Goal: Task Accomplishment & Management: Use online tool/utility

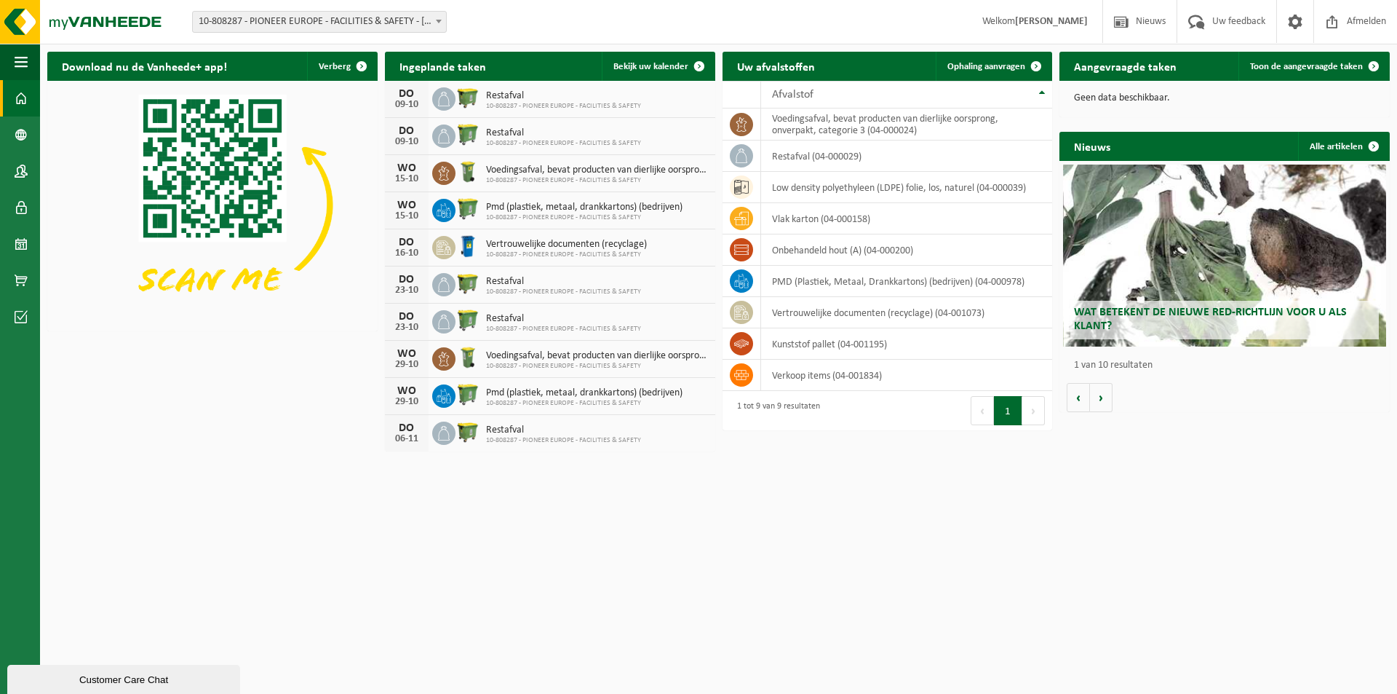
drag, startPoint x: 1303, startPoint y: 65, endPoint x: 1166, endPoint y: 159, distance: 166.4
click at [1304, 65] on span "Toon de aangevraagde taken" at bounding box center [1306, 66] width 113 height 9
click at [981, 66] on span "Ophaling aanvragen" at bounding box center [987, 66] width 78 height 9
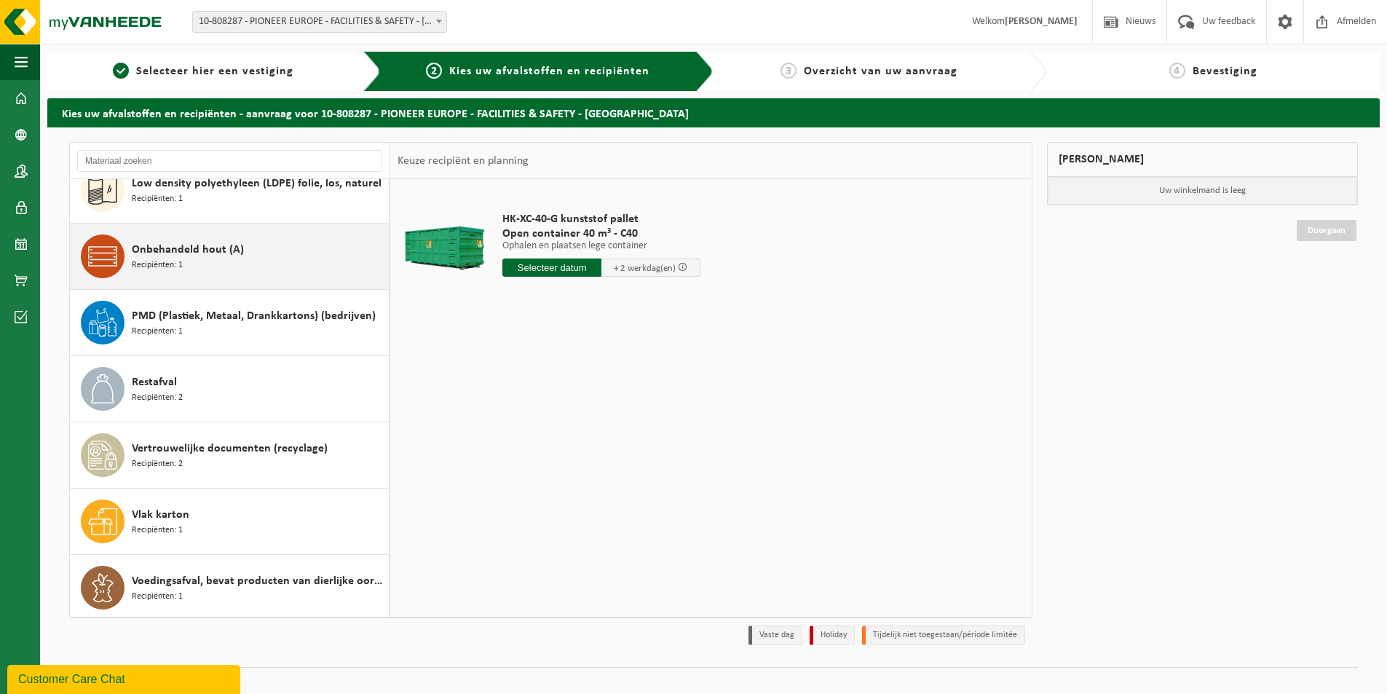
scroll to position [92, 0]
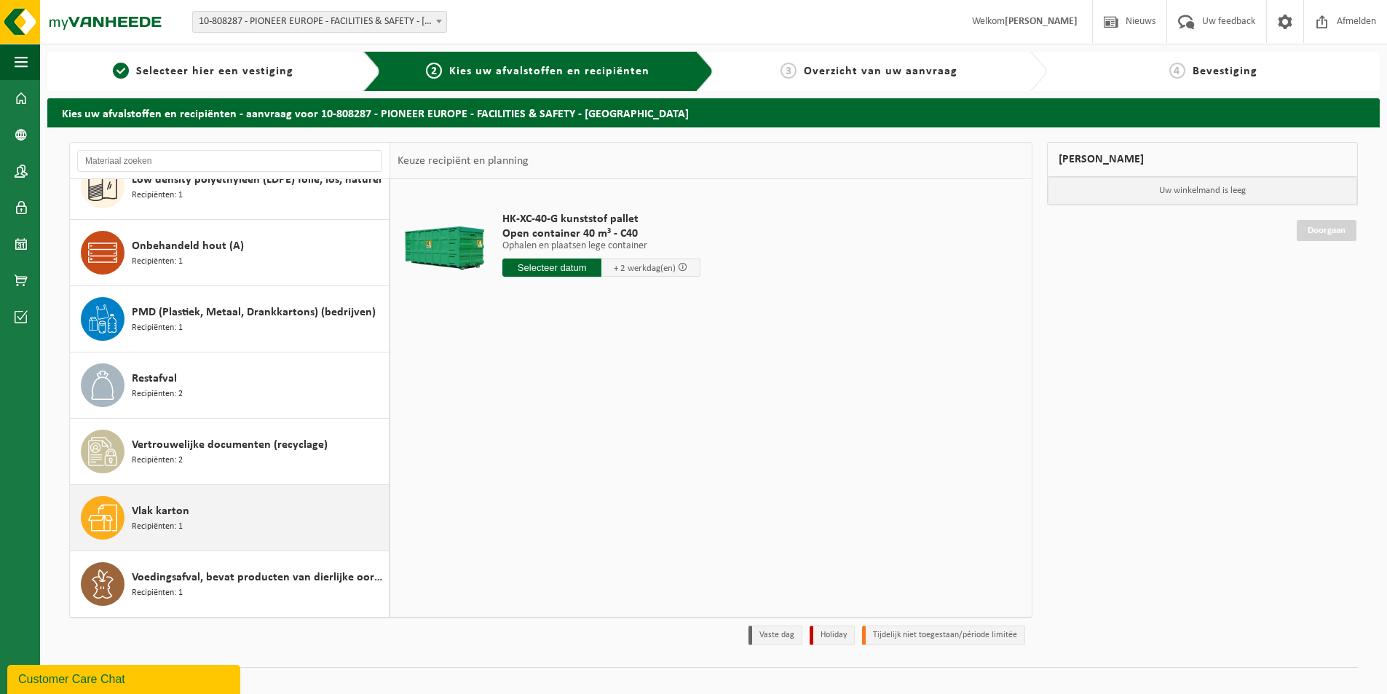
click at [177, 512] on span "Vlak karton" at bounding box center [160, 510] width 57 height 17
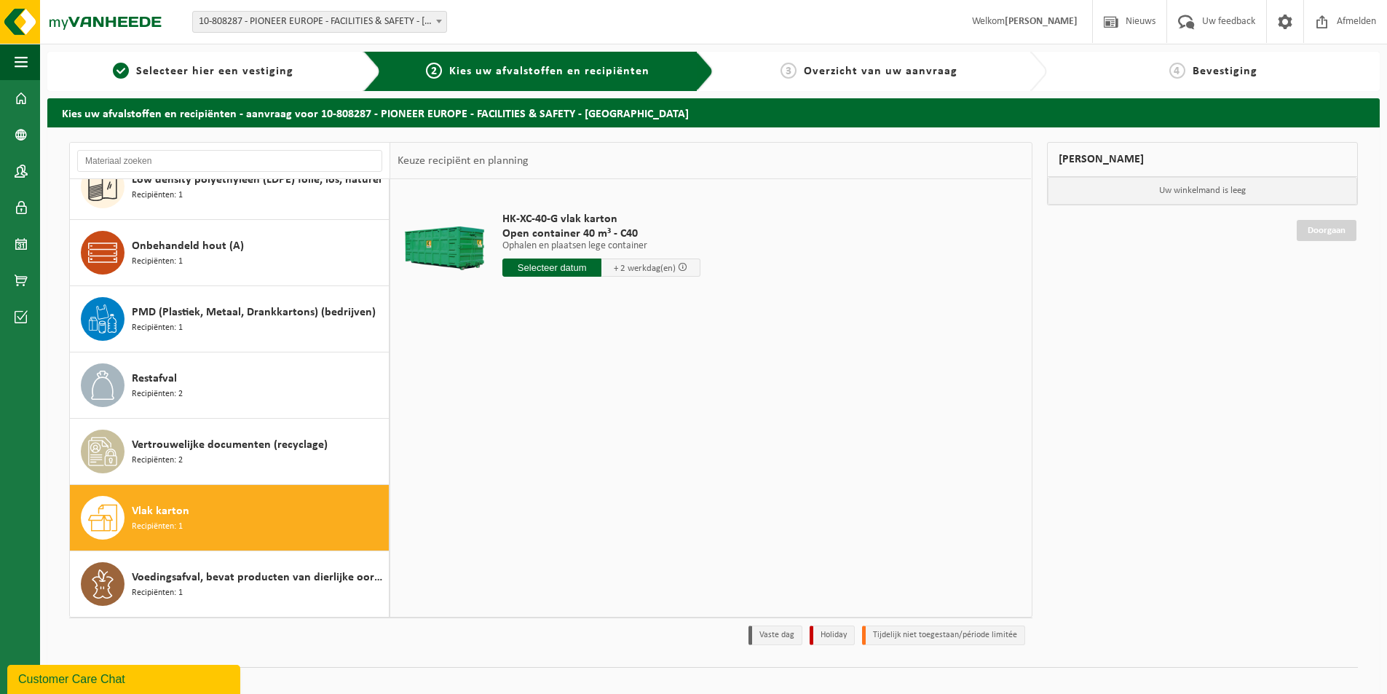
click at [568, 271] on input "text" at bounding box center [551, 267] width 99 height 18
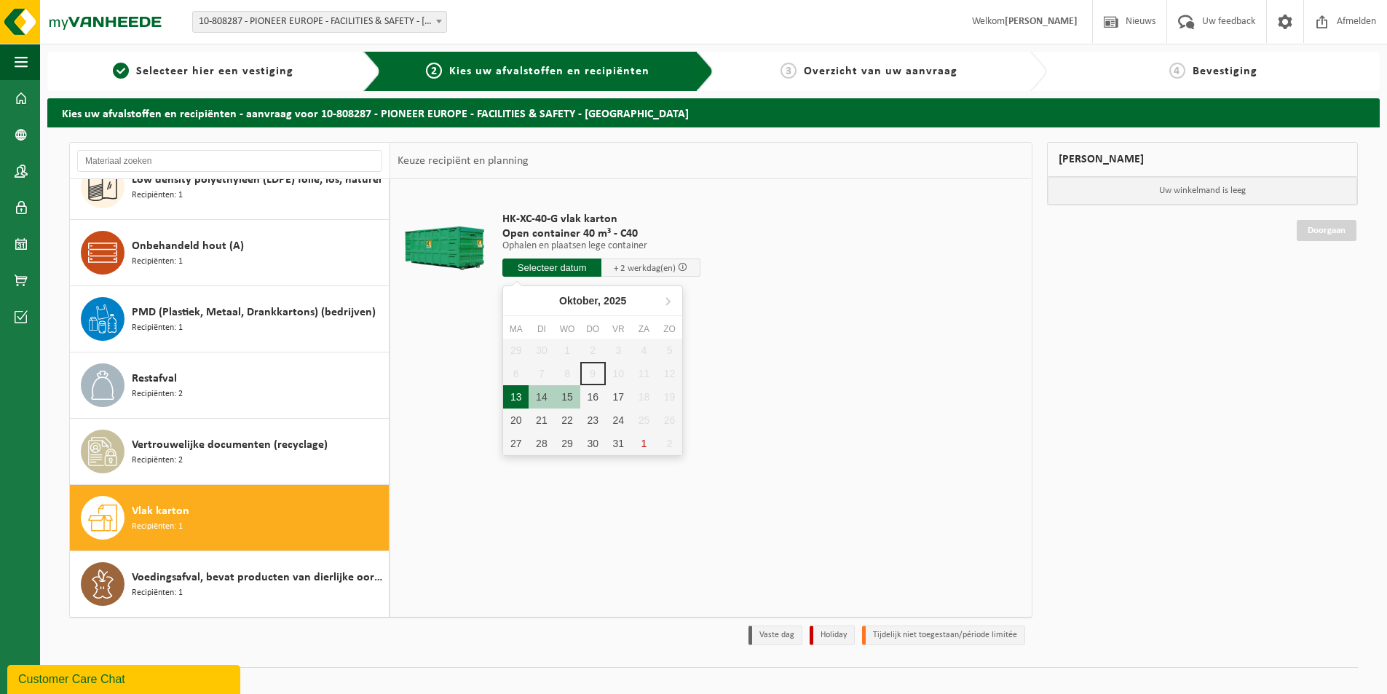
click at [515, 398] on div "13" at bounding box center [515, 396] width 25 height 23
type input "Van 2025-10-13"
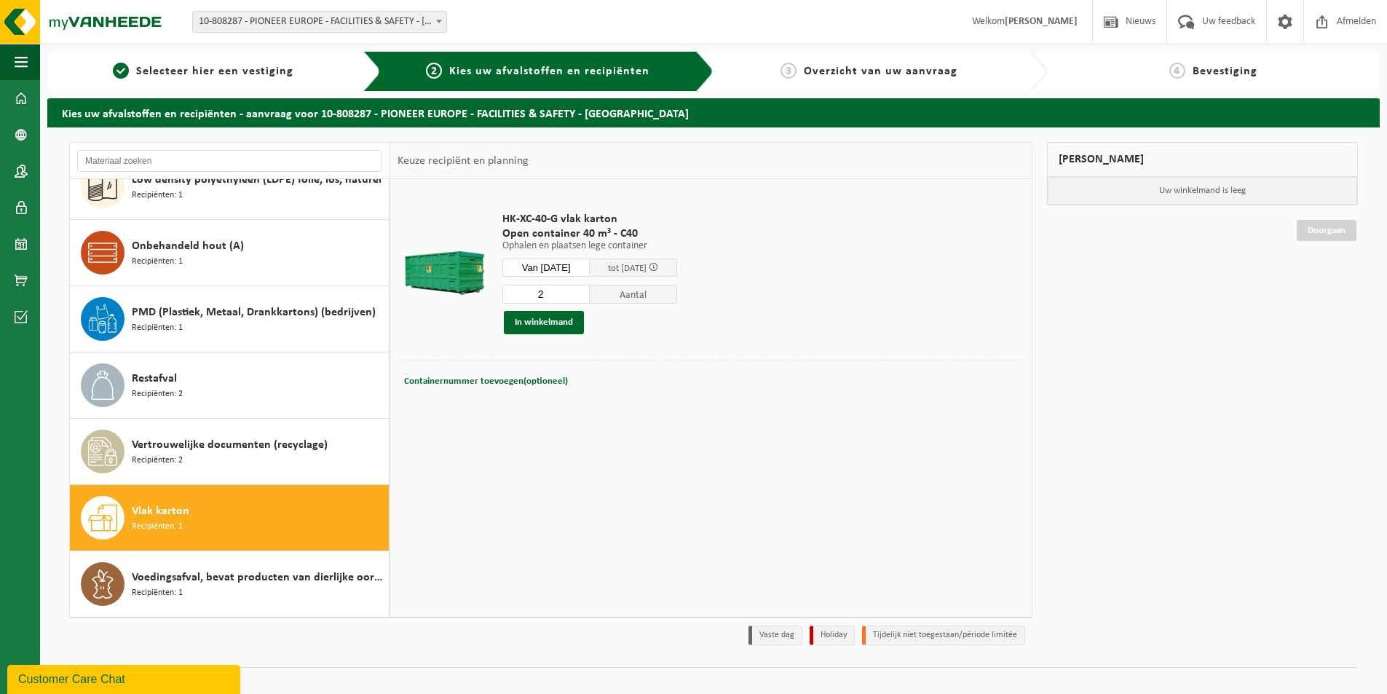
type input "2"
click at [590, 293] on input "2" at bounding box center [545, 294] width 87 height 19
click at [552, 325] on button "In winkelmand" at bounding box center [544, 322] width 80 height 23
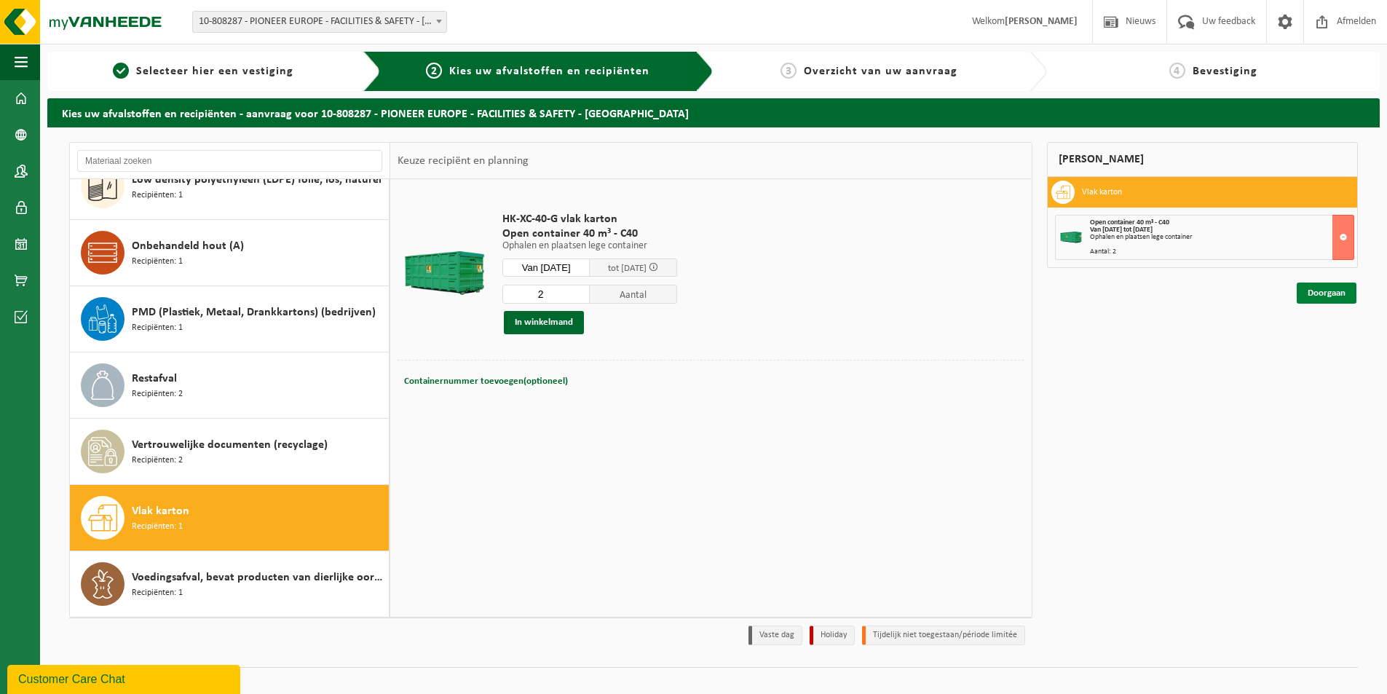
click at [1321, 295] on link "Doorgaan" at bounding box center [1326, 292] width 60 height 21
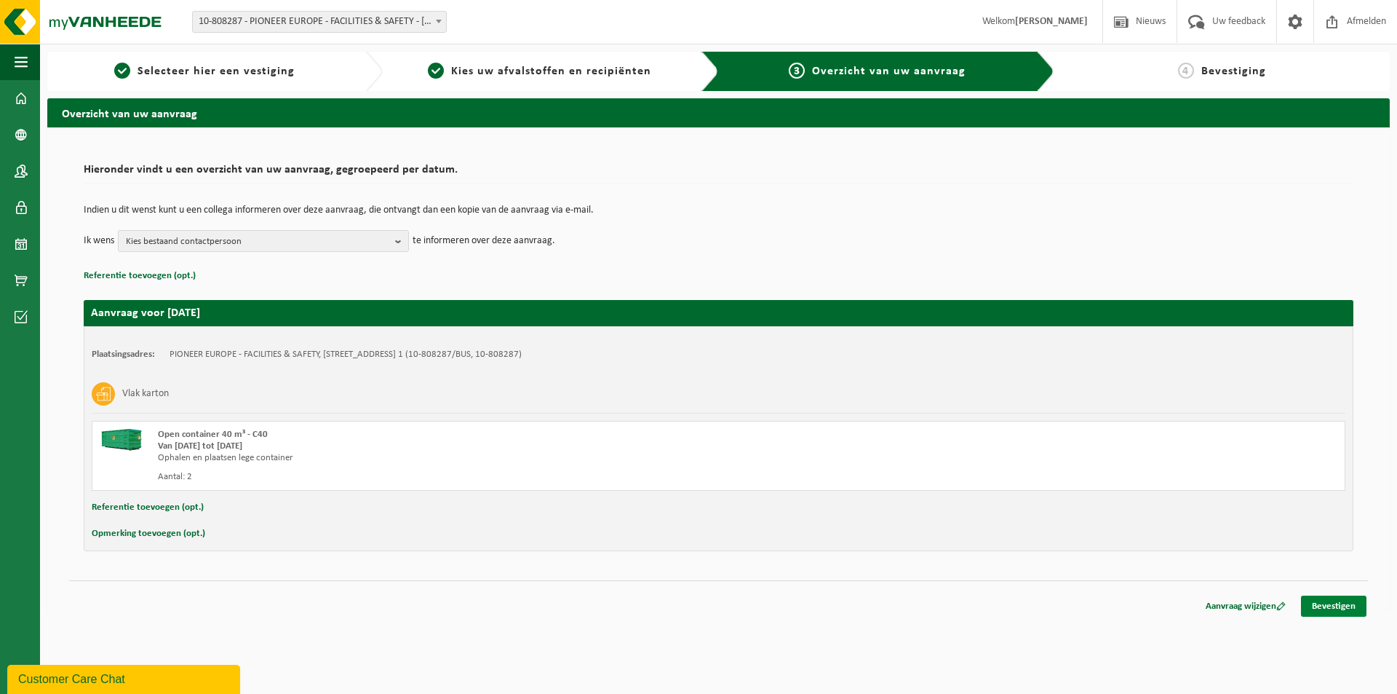
click at [1330, 607] on link "Bevestigen" at bounding box center [1334, 605] width 66 height 21
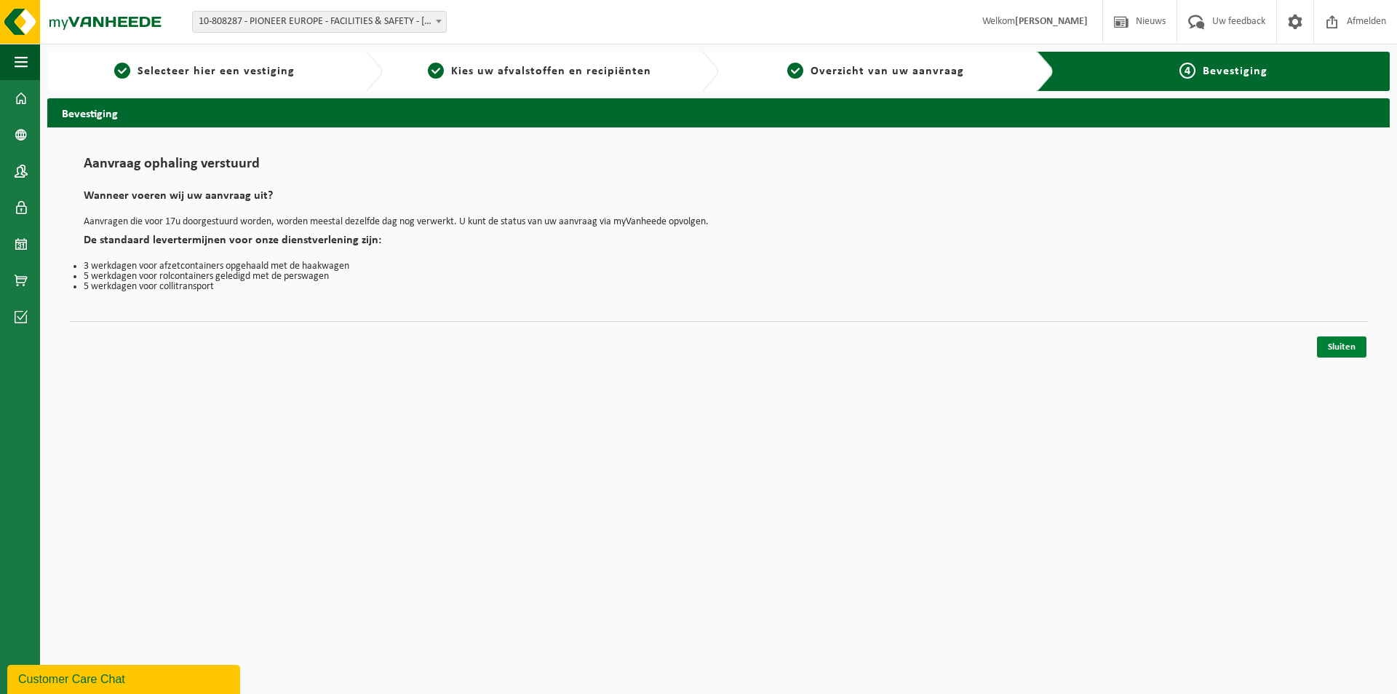
click at [1346, 351] on link "Sluiten" at bounding box center [1341, 346] width 49 height 21
